Goal: Transaction & Acquisition: Purchase product/service

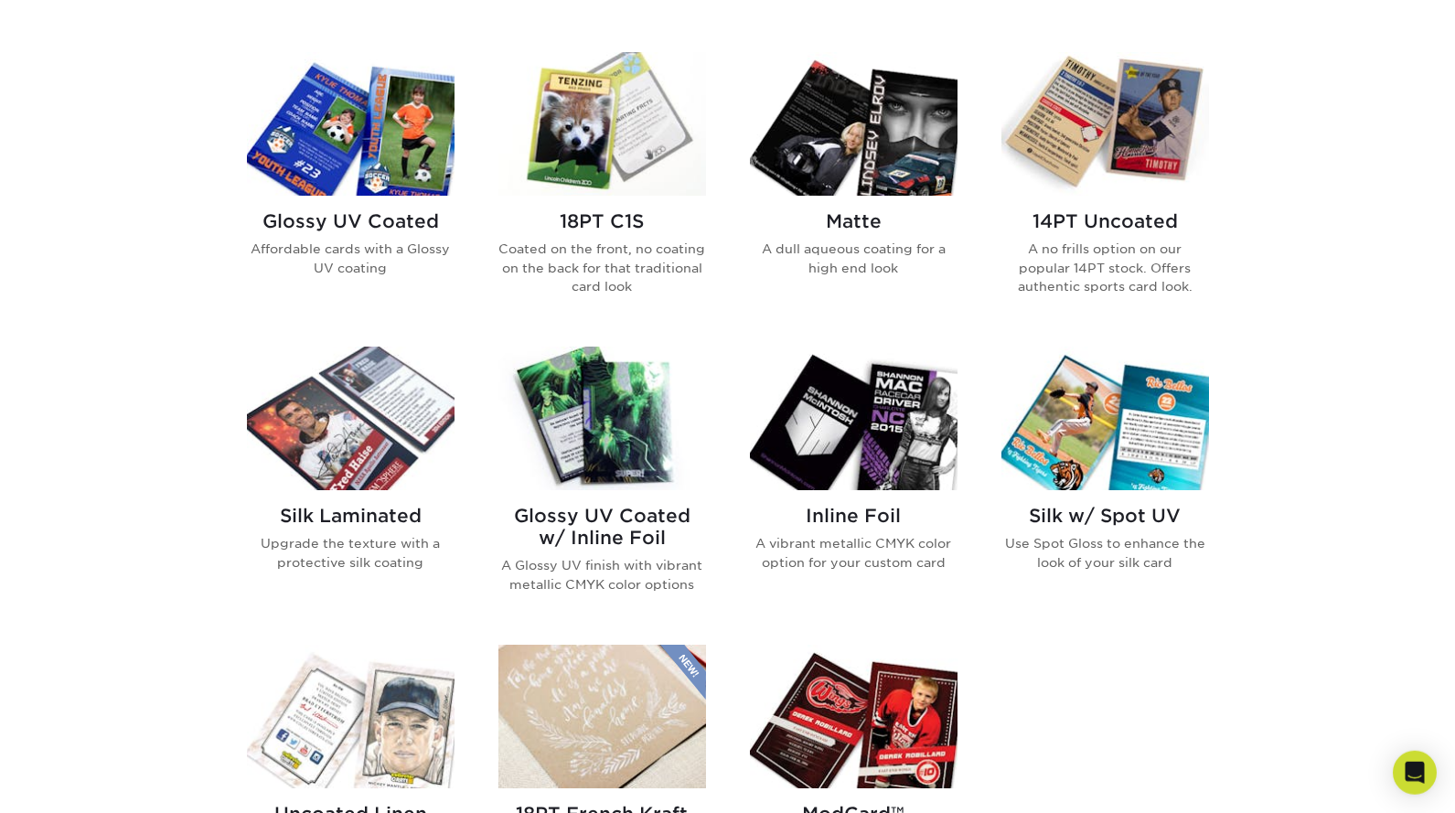
scroll to position [877, 0]
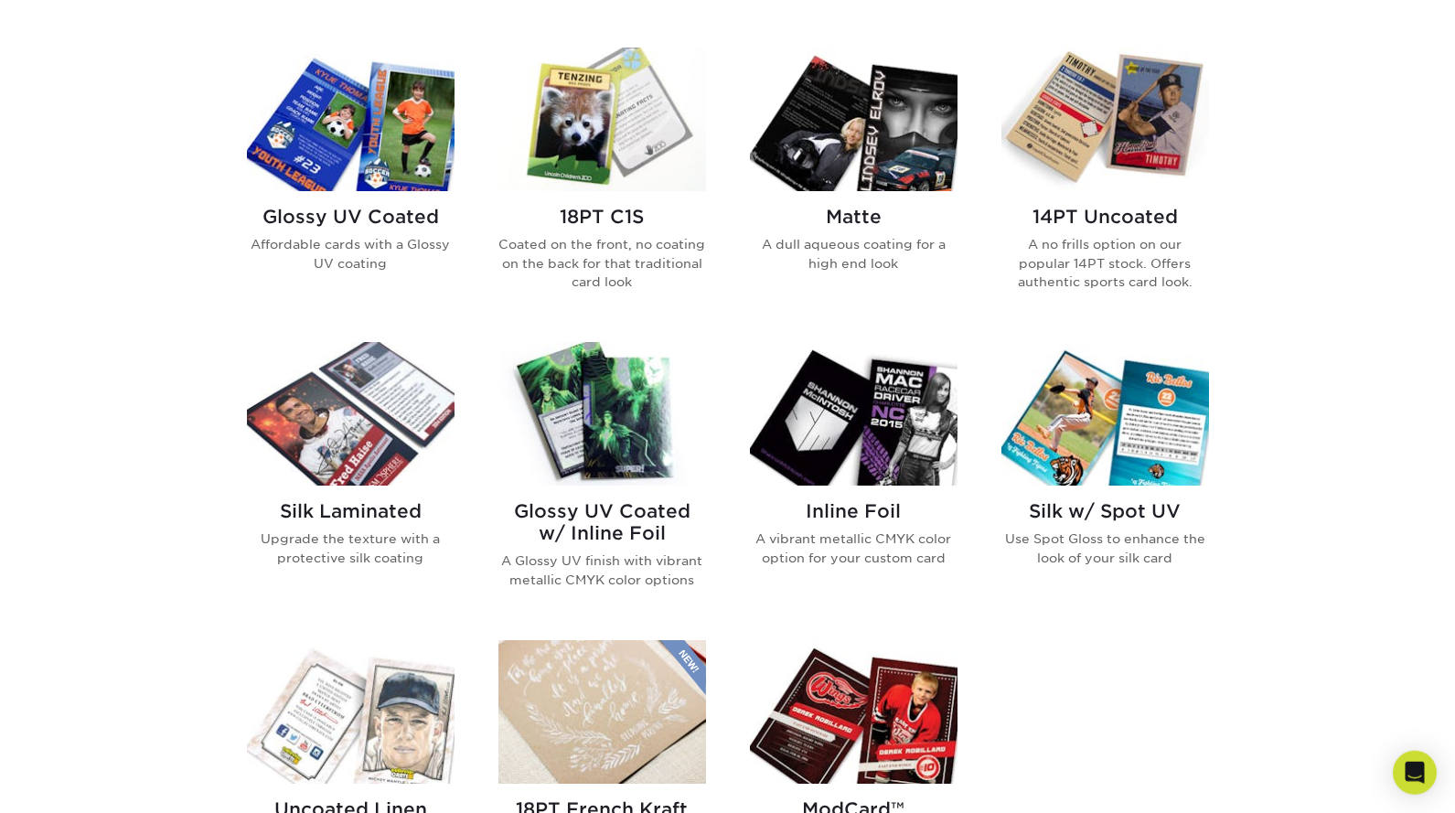
click at [430, 207] on h2 "Glossy UV Coated" at bounding box center [351, 217] width 208 height 22
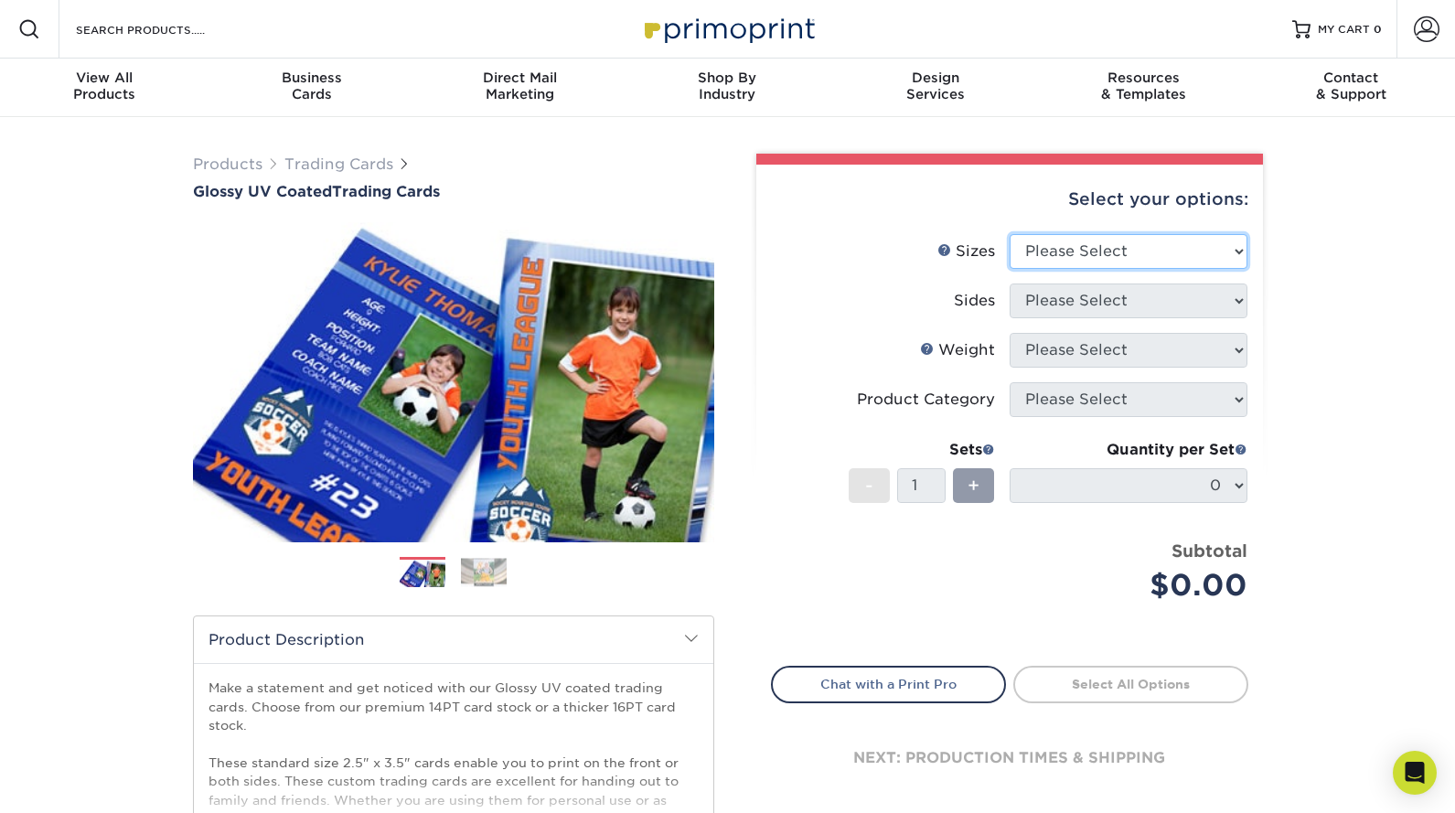
select select "2.50x3.50"
click option "2.5" x 3.5"" at bounding box center [0, 0] width 0 height 0
select select "13abbda7-1d64-4f25-8bb2-c179b224825d"
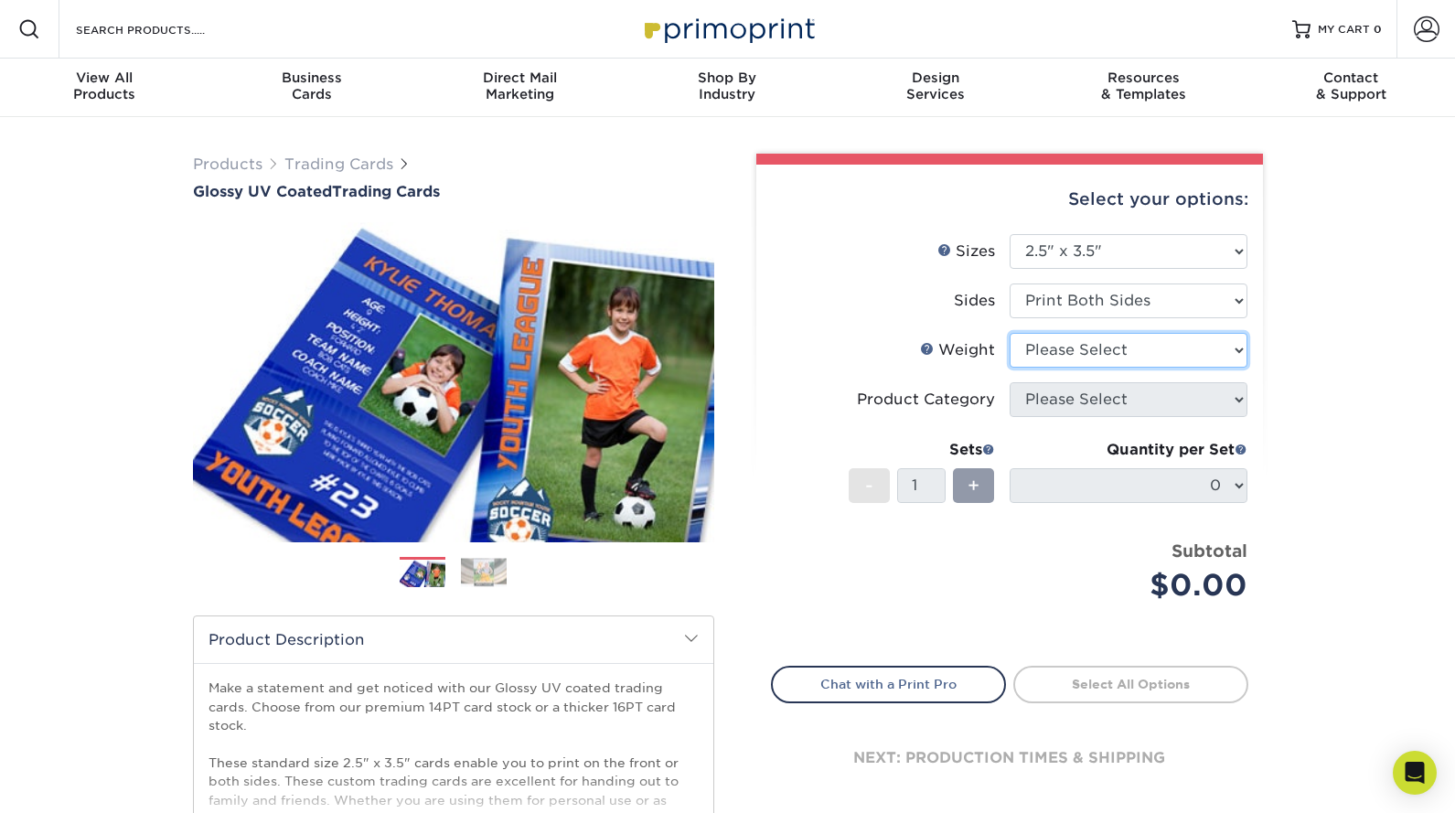
select select "16PT"
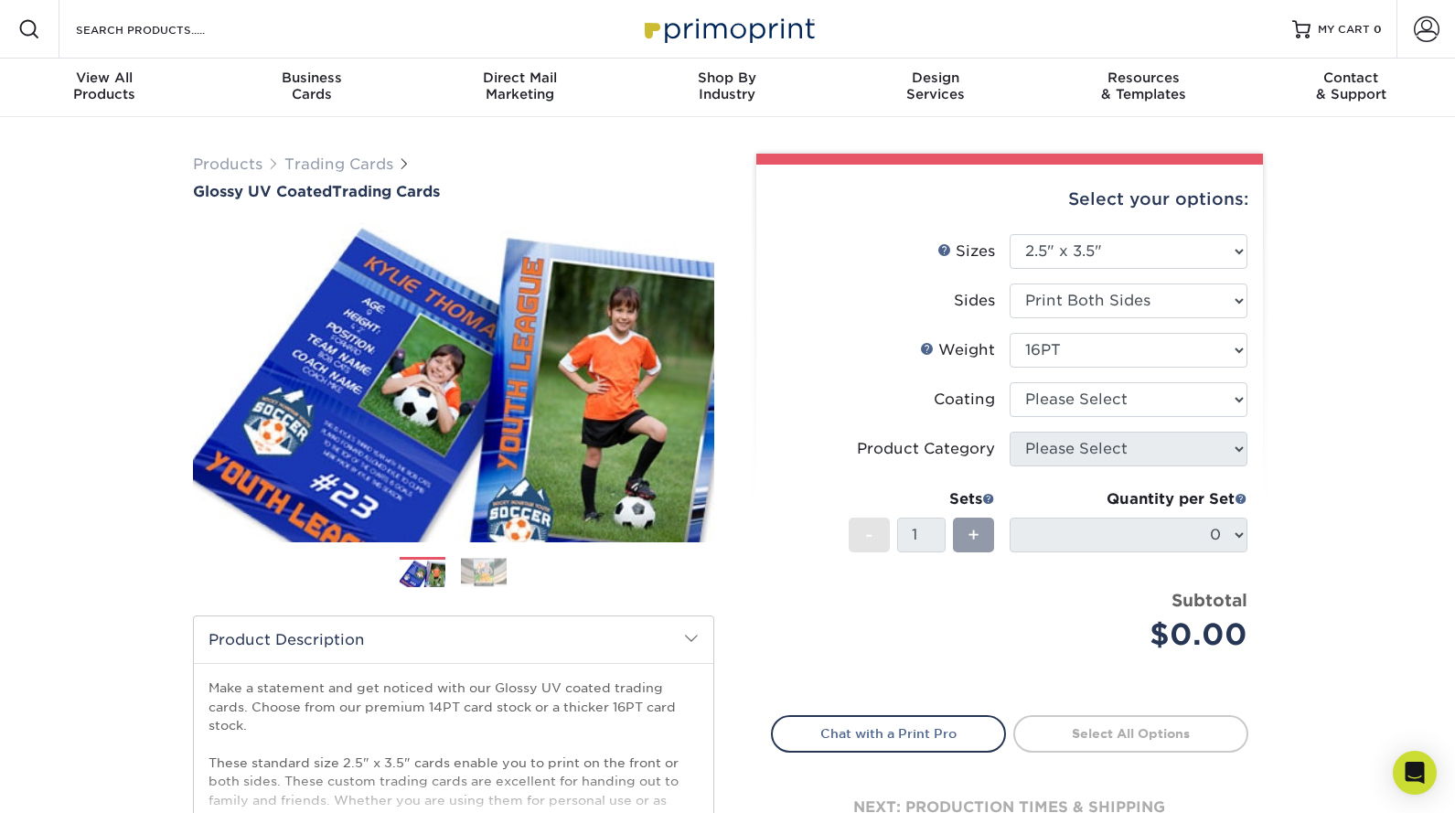
click at [870, 384] on label "Coating" at bounding box center [891, 399] width 238 height 35
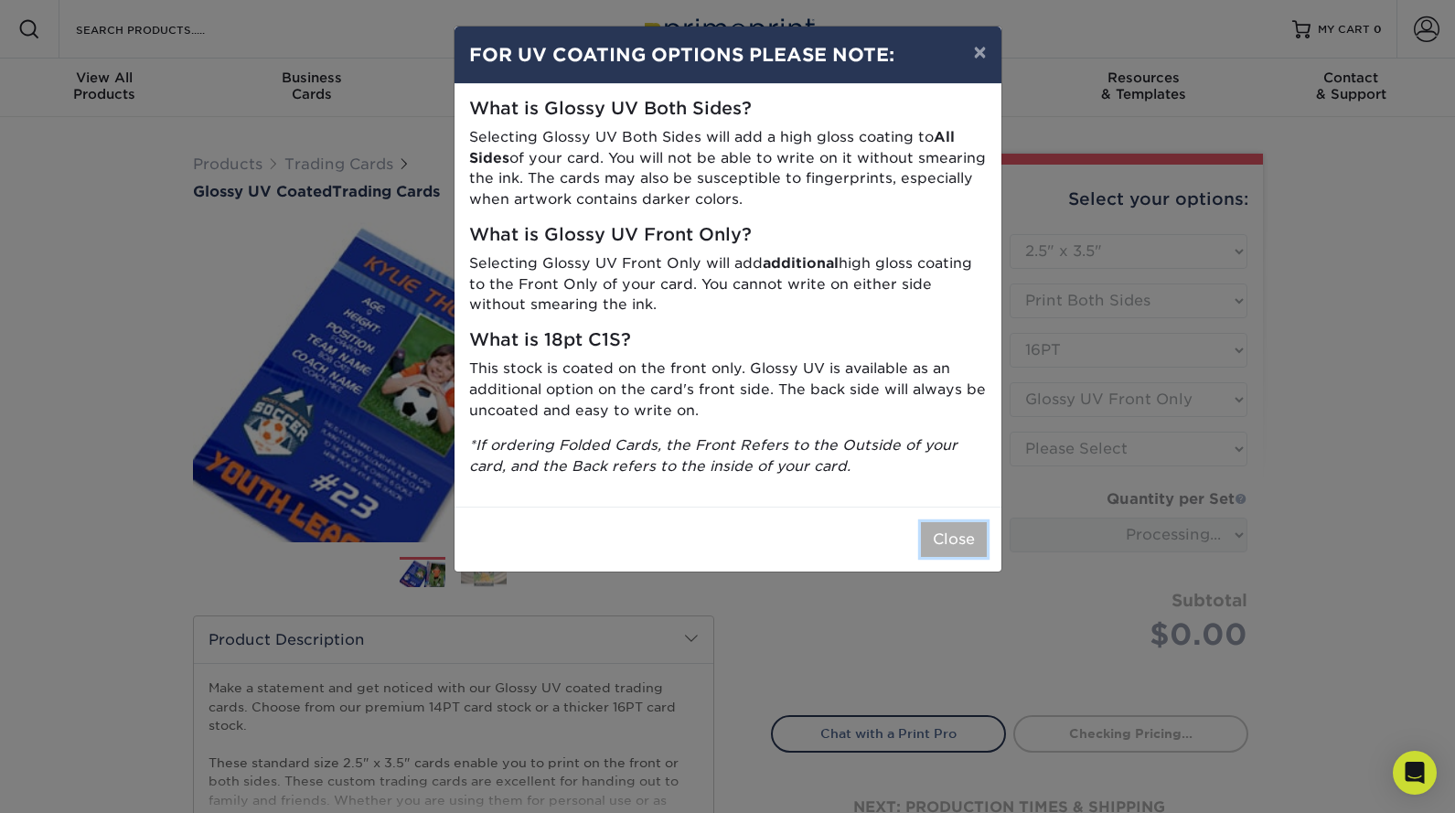
click at [964, 552] on button "Close" at bounding box center [954, 539] width 66 height 35
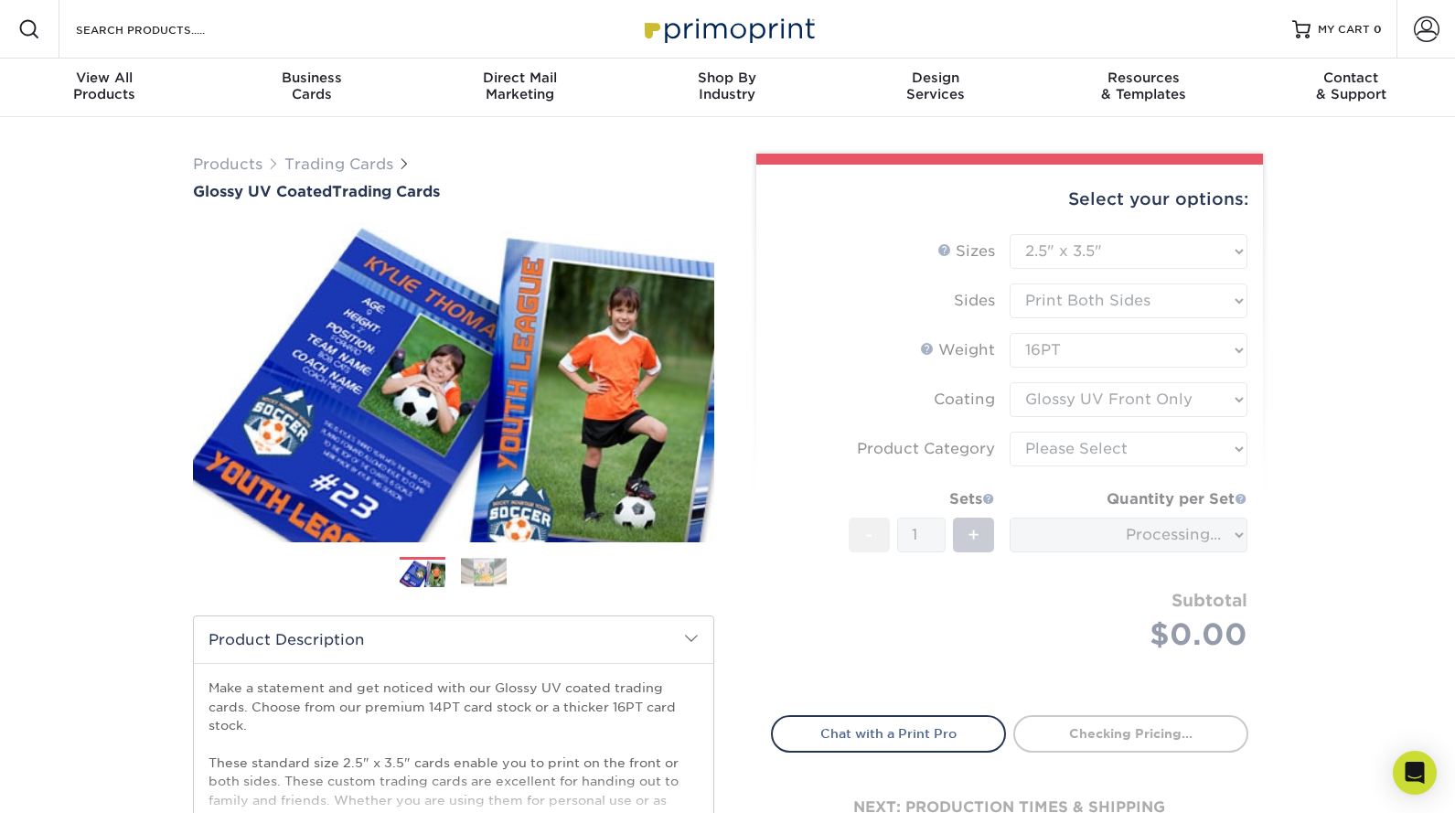
click at [1083, 397] on form "Sizes Help Sizes Please Select 2.5" x 3.5" Sides Please Select 16PT - 1" at bounding box center [1010, 464] width 478 height 460
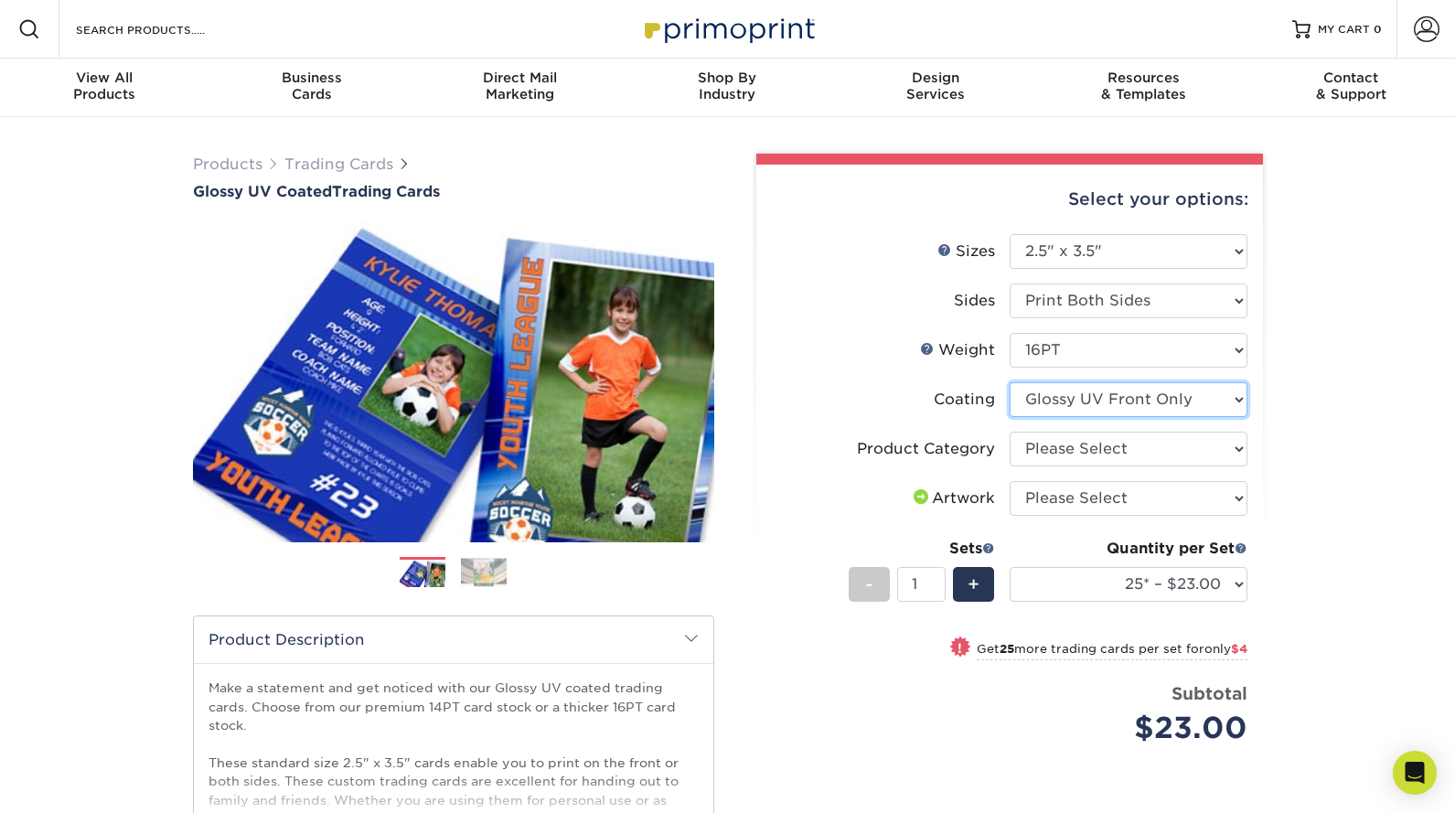
select select "ae367451-b2b8-45df-a344-0f05b6a12993"
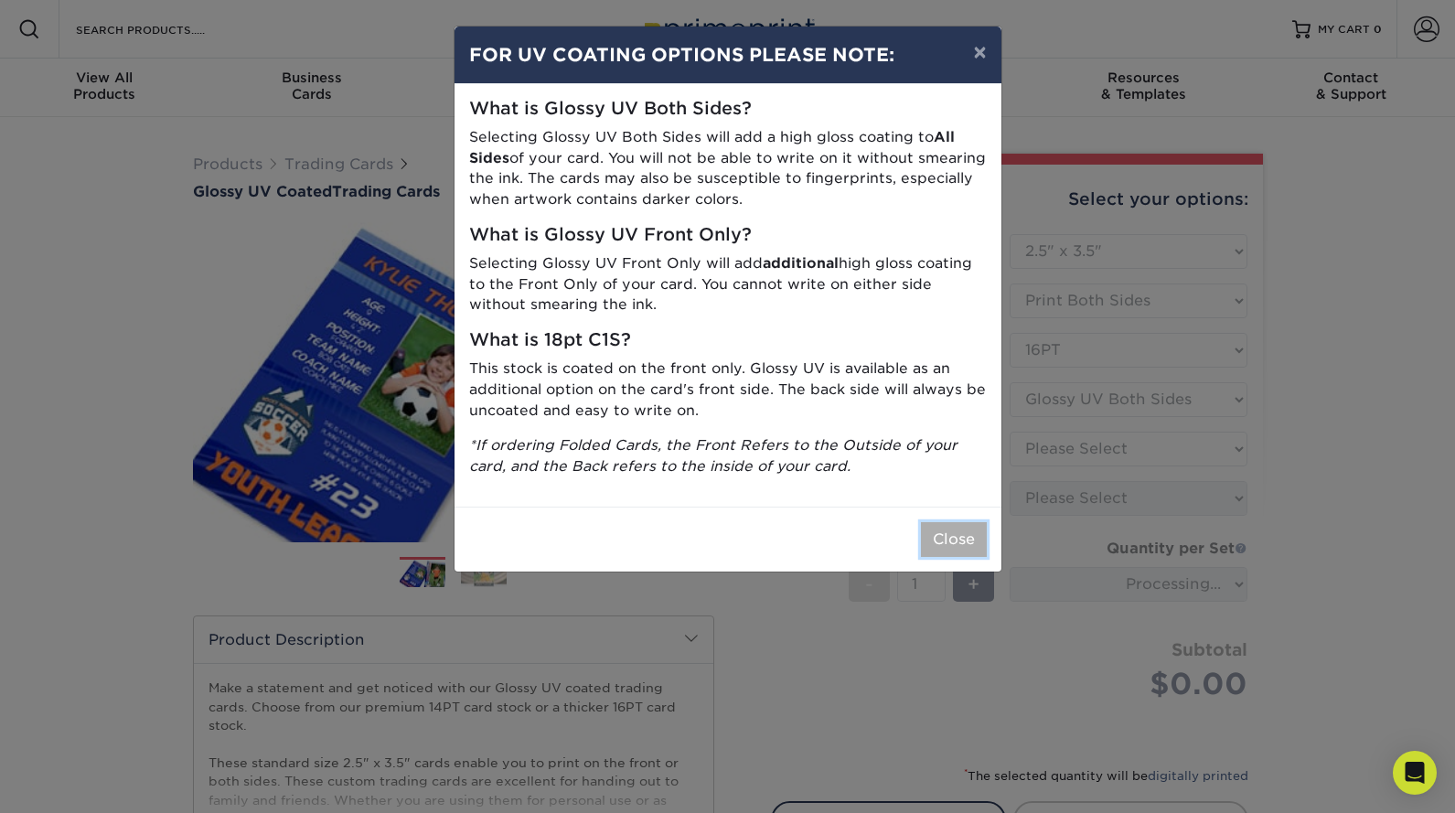
click at [946, 542] on button "Close" at bounding box center [954, 539] width 66 height 35
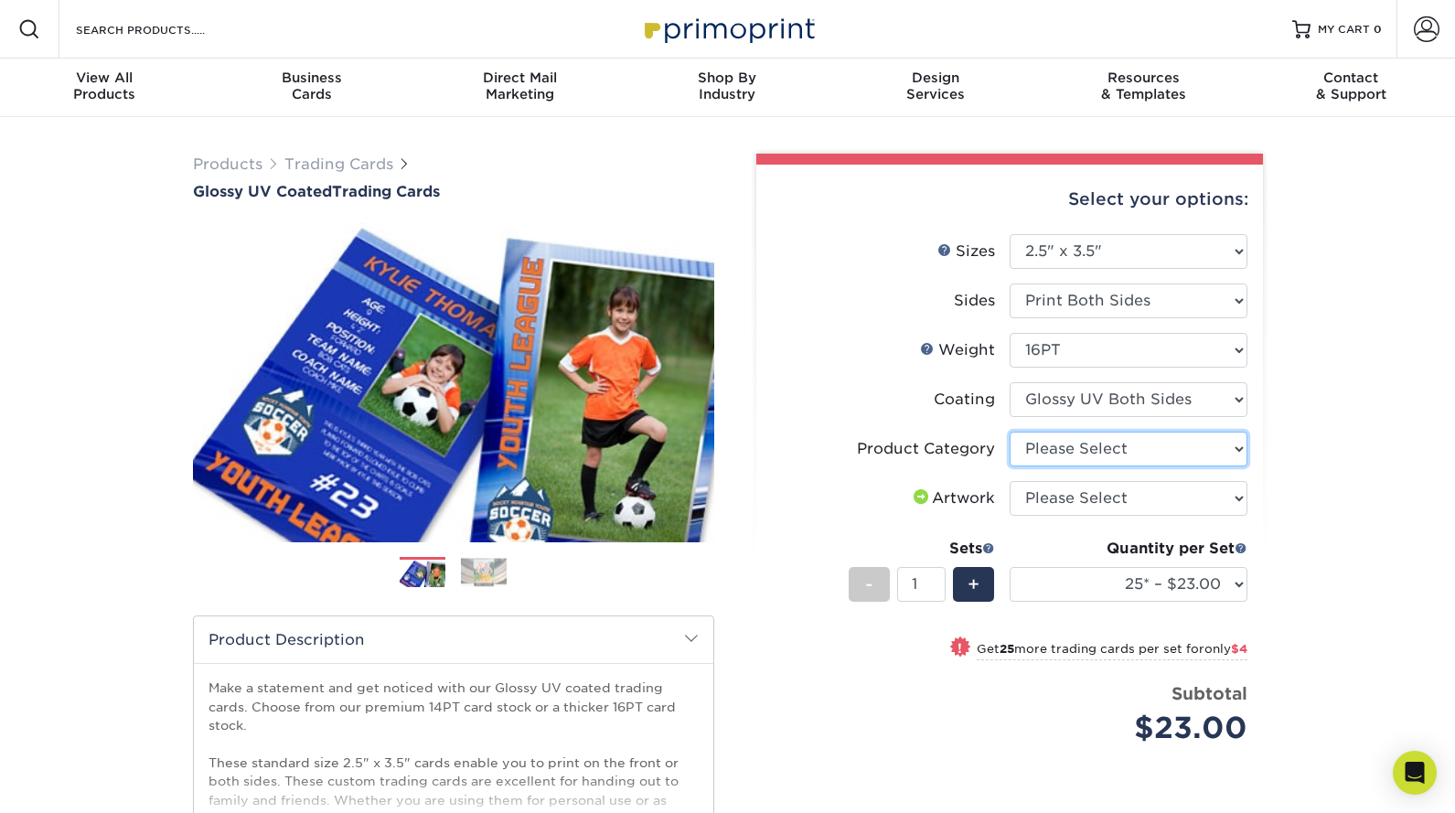
select select "c2f9bce9-36c2-409d-b101-c29d9d031e18"
click option "Trading Cards" at bounding box center [0, 0] width 0 height 0
select select "upload"
click option "I will upload files" at bounding box center [0, 0] width 0 height 0
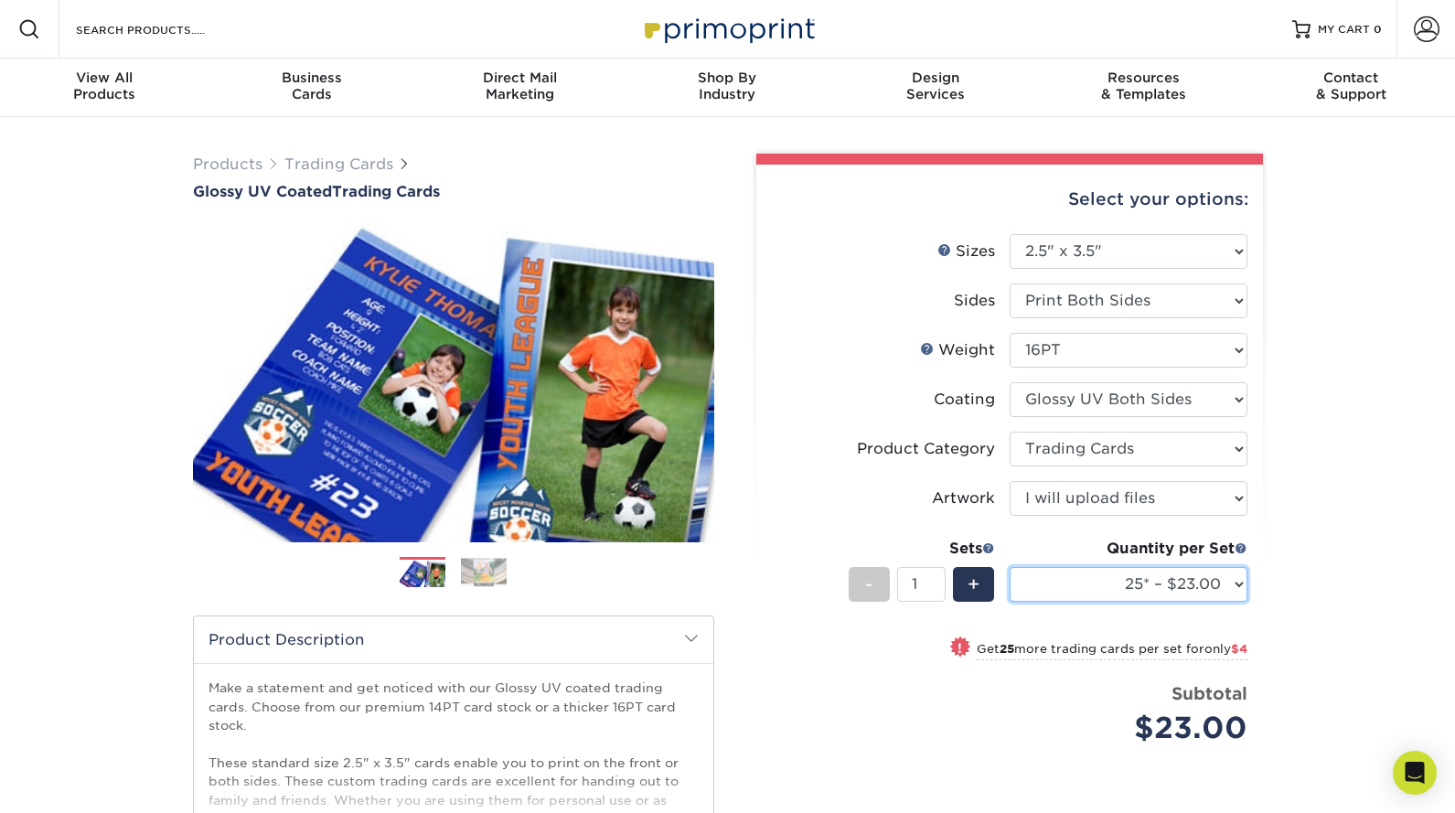
click at [1010, 567] on select "25* – $23.00 50* – $27.00 75* – $33.00 100* – $37.00 250* – $47.00 500 – $58.00…" at bounding box center [1129, 584] width 238 height 35
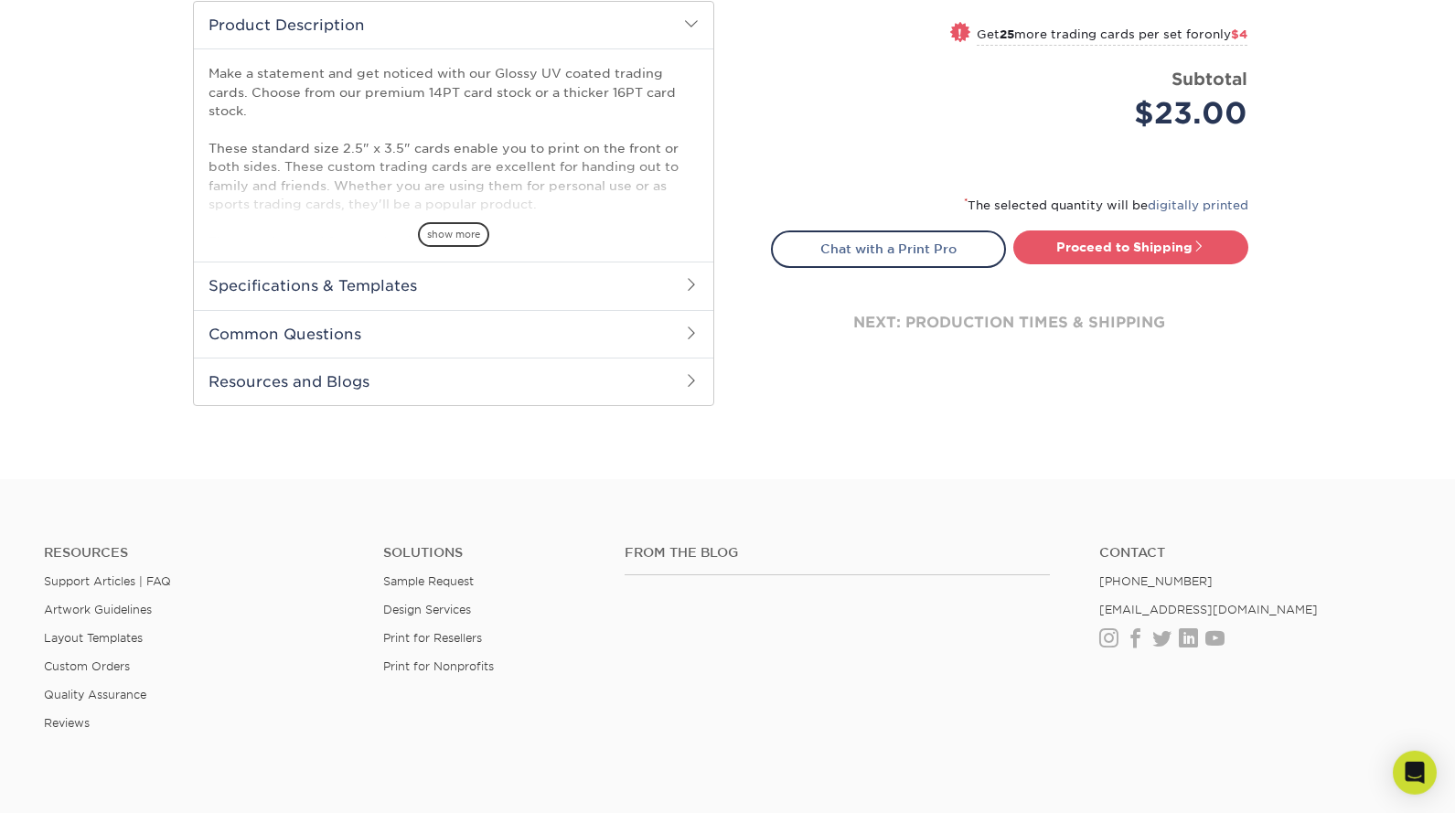
scroll to position [454, 0]
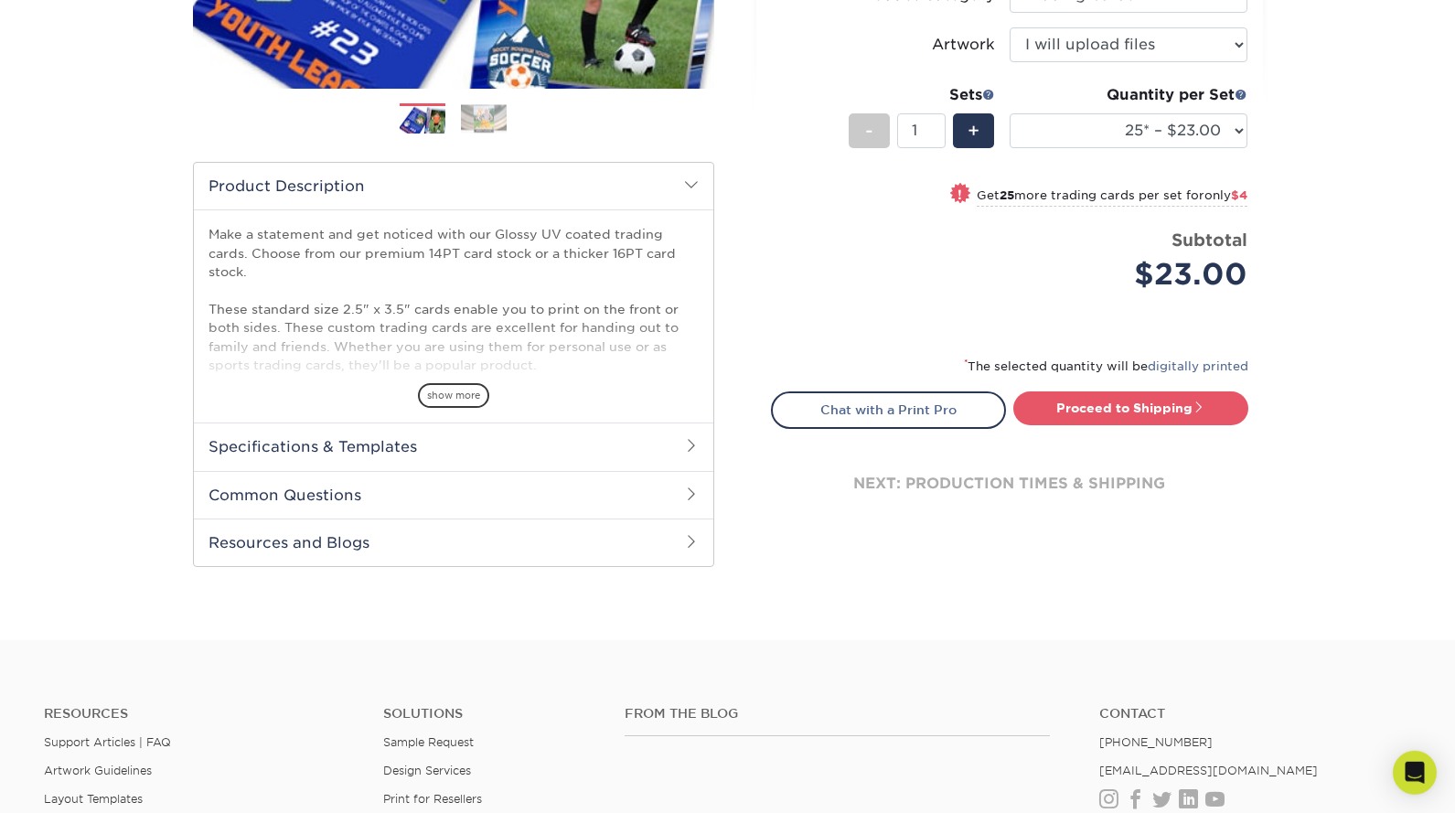
click at [691, 451] on span at bounding box center [691, 445] width 15 height 15
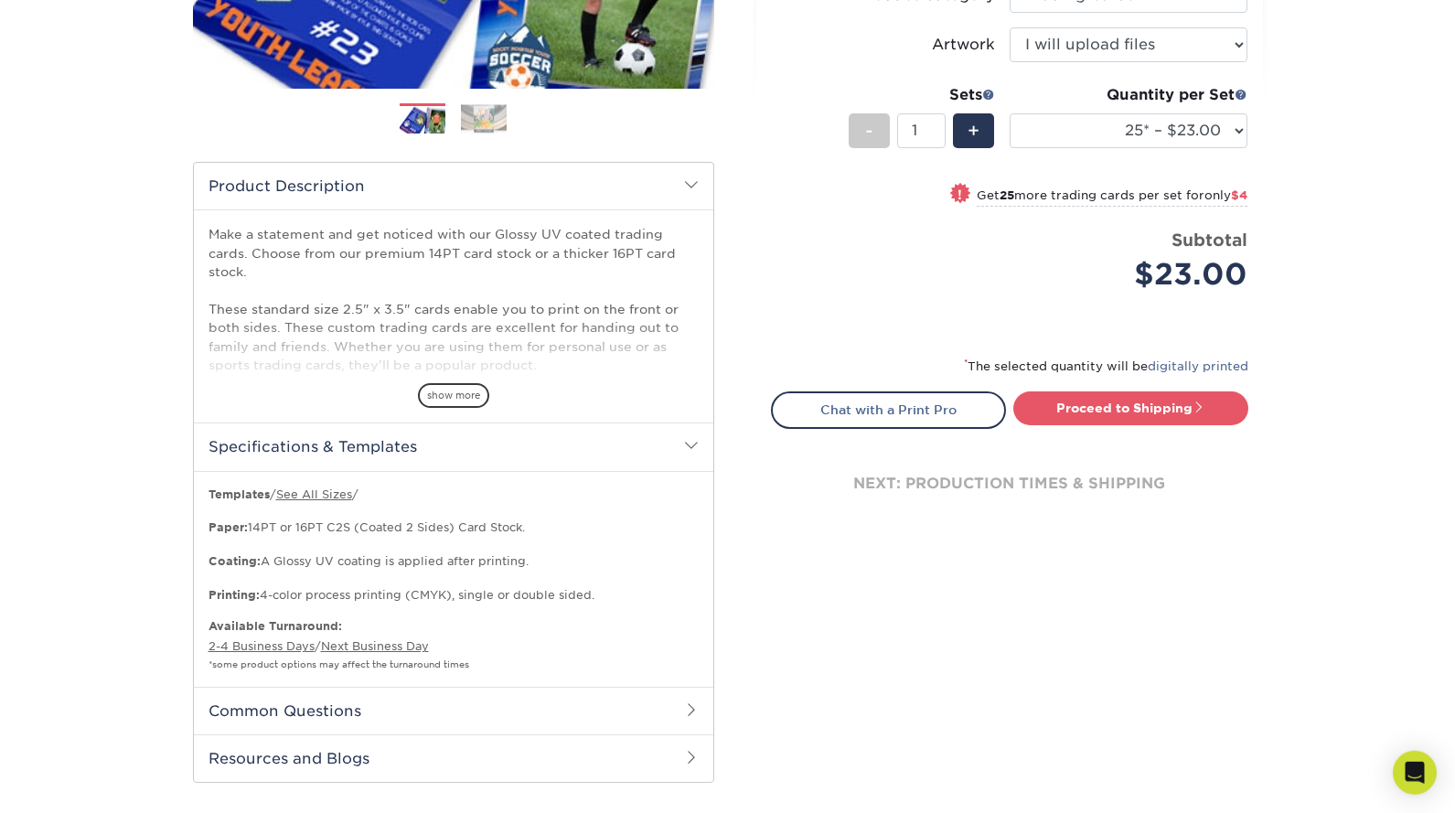
scroll to position [471, 0]
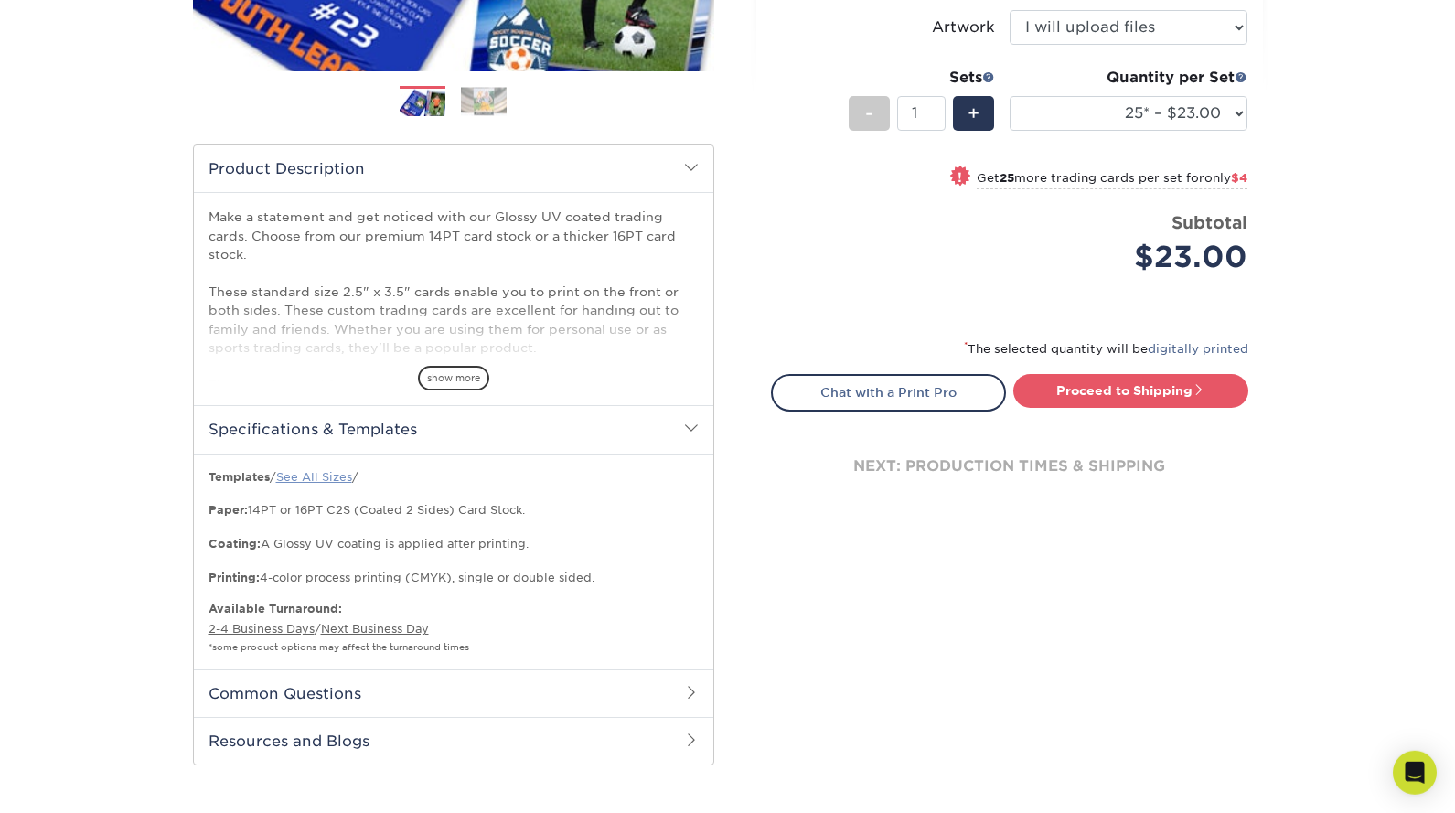
click at [339, 482] on link "See All Sizes" at bounding box center [314, 477] width 76 height 14
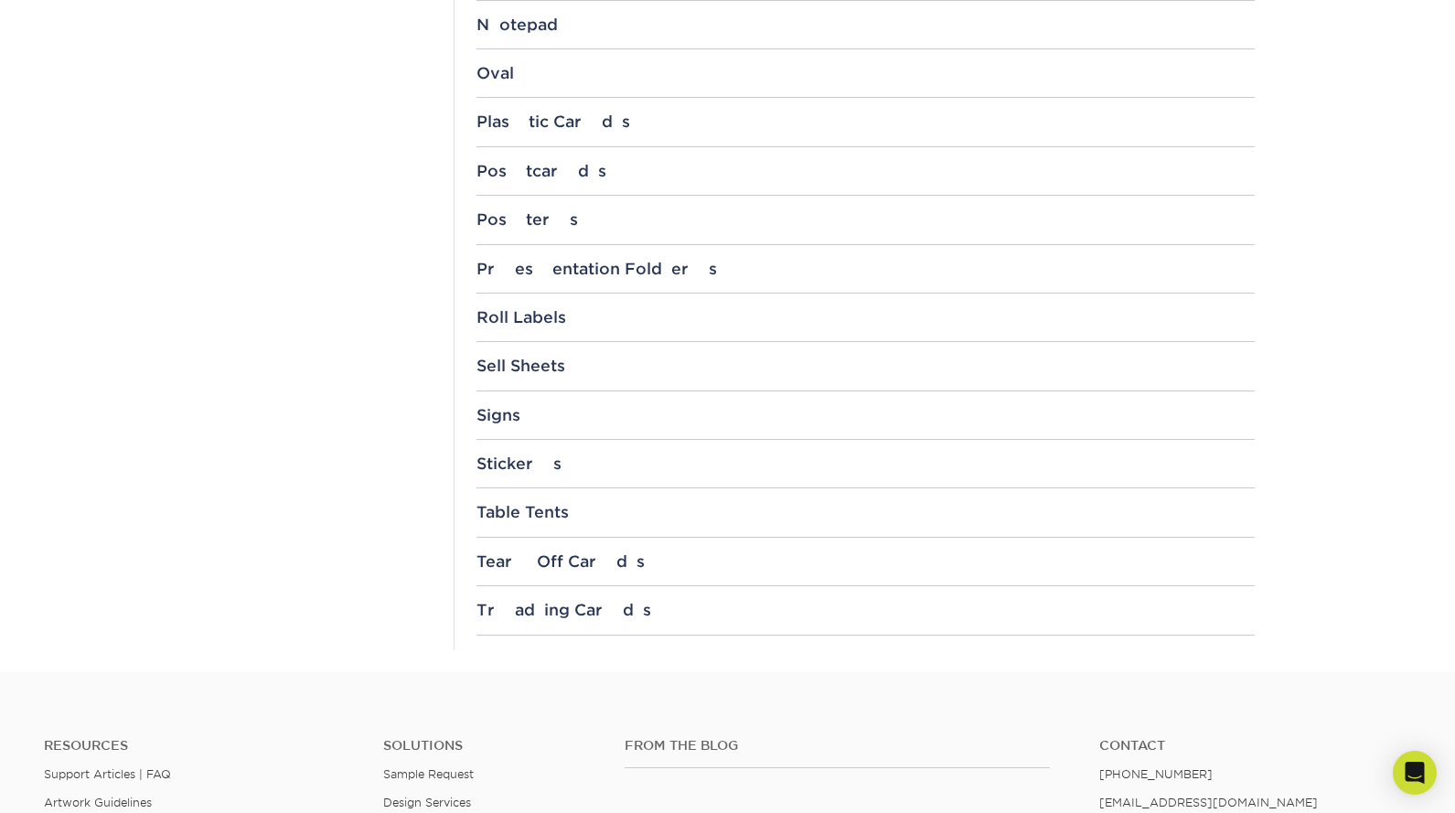
scroll to position [1846, 0]
click at [535, 611] on div "Trading Cards" at bounding box center [866, 613] width 778 height 18
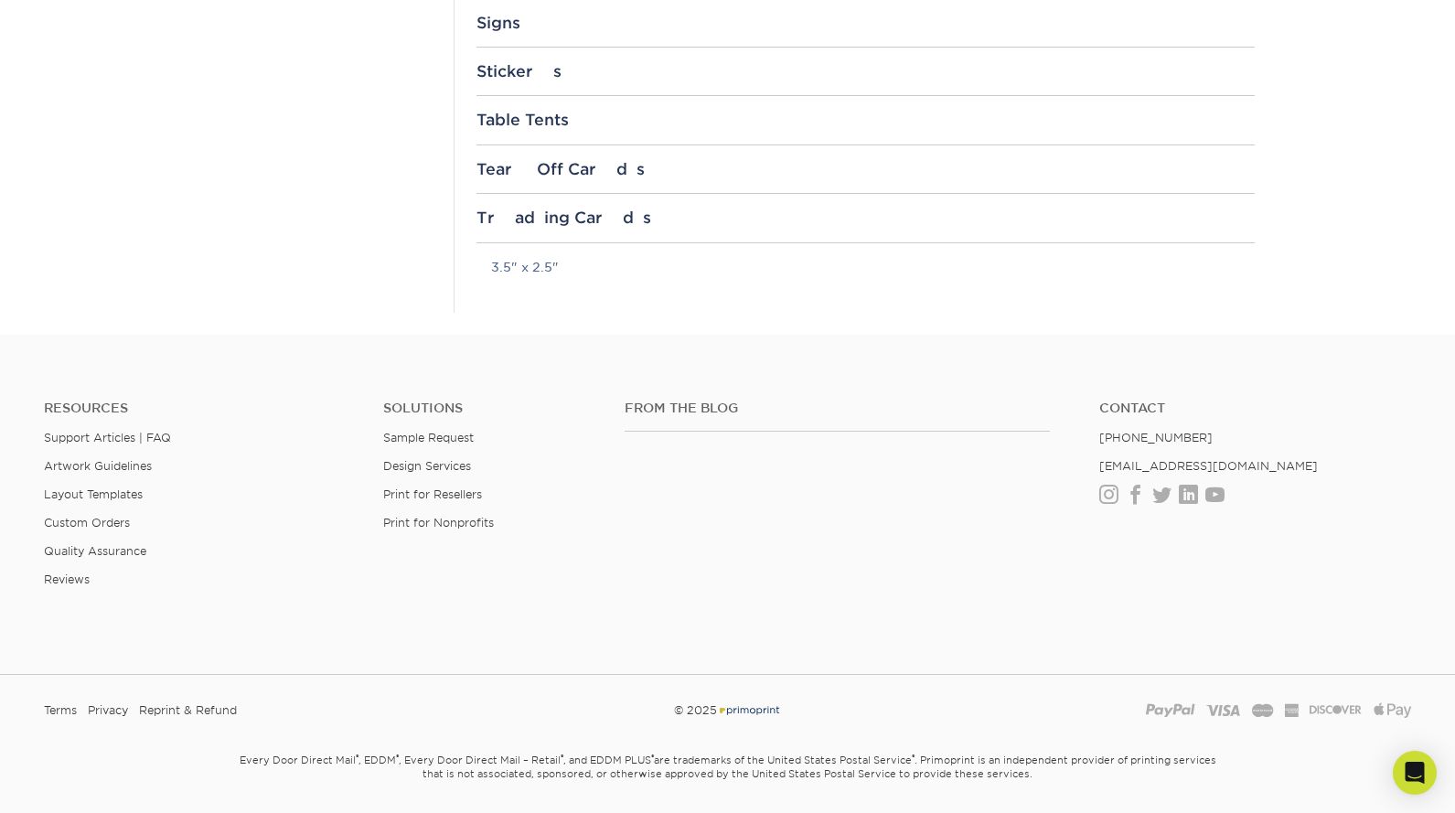
scroll to position [2242, 0]
click at [541, 264] on link "3.5" x 2.5"" at bounding box center [525, 266] width 68 height 15
